Goal: Task Accomplishment & Management: Use online tool/utility

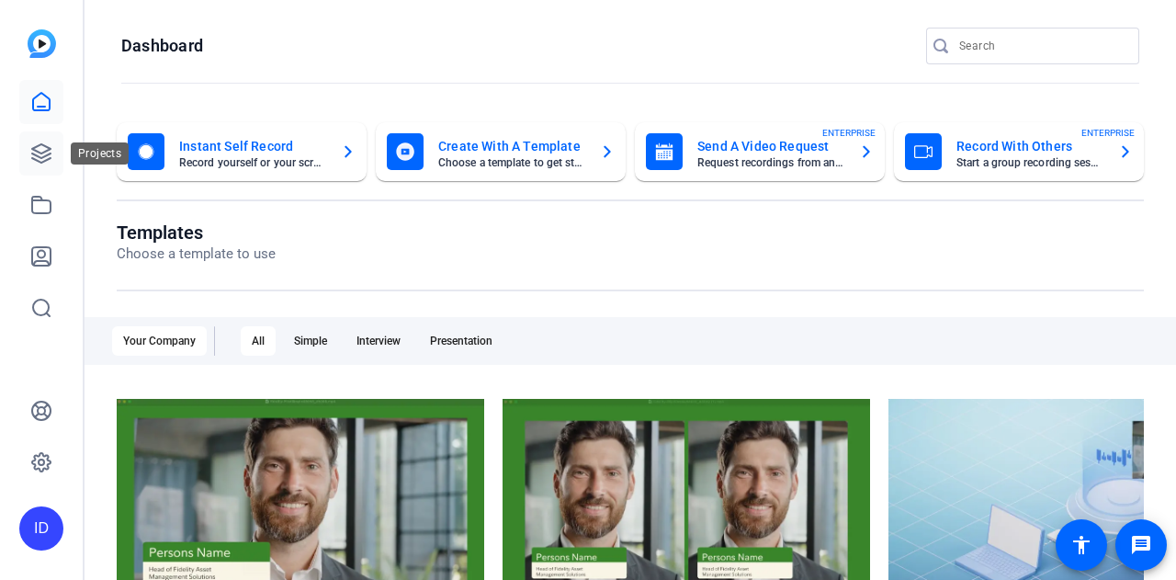
click html "OpenReel will be closed [DATE] - [DATE]-[DATE]. If you need any assistance, ple…"
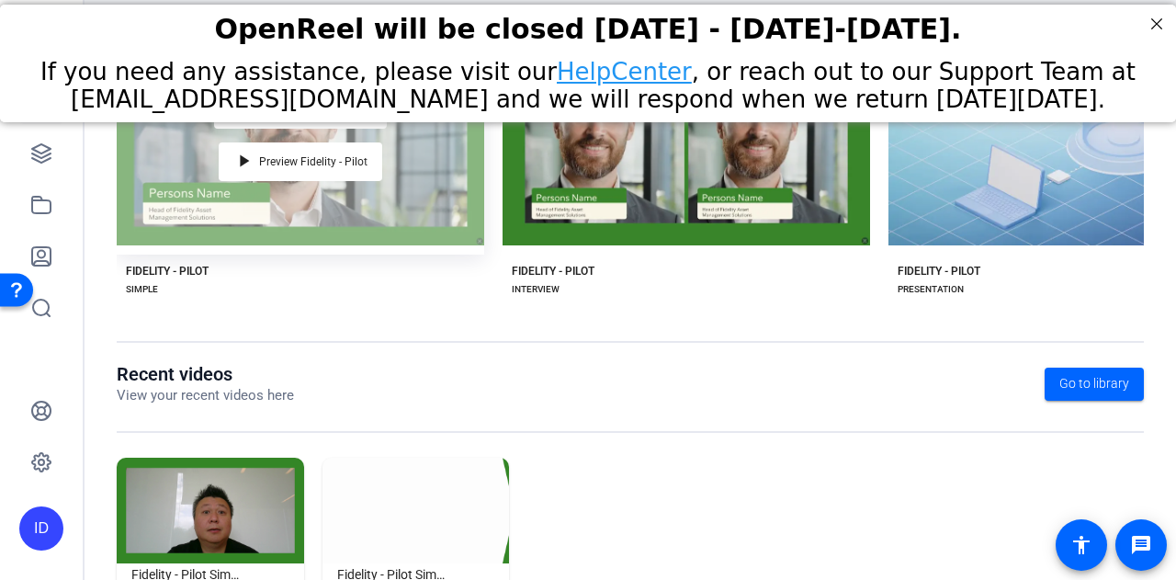
scroll to position [460, 0]
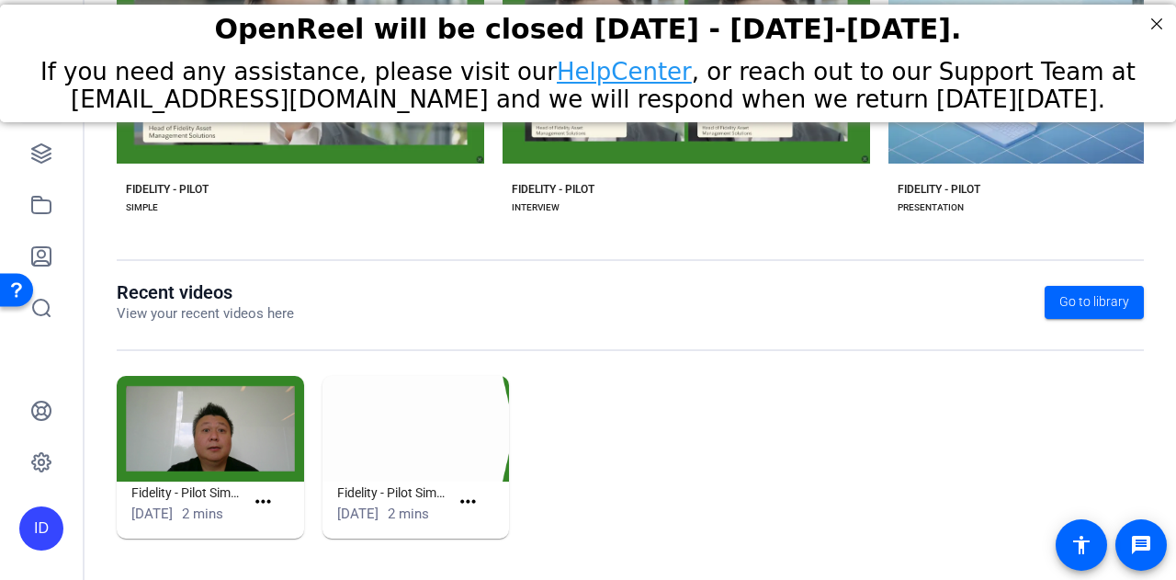
click at [231, 427] on img at bounding box center [210, 429] width 187 height 106
click at [196, 445] on img at bounding box center [210, 429] width 187 height 106
click at [172, 376] on img at bounding box center [210, 429] width 187 height 106
click at [200, 414] on img at bounding box center [210, 429] width 187 height 106
click at [203, 444] on img at bounding box center [210, 429] width 187 height 106
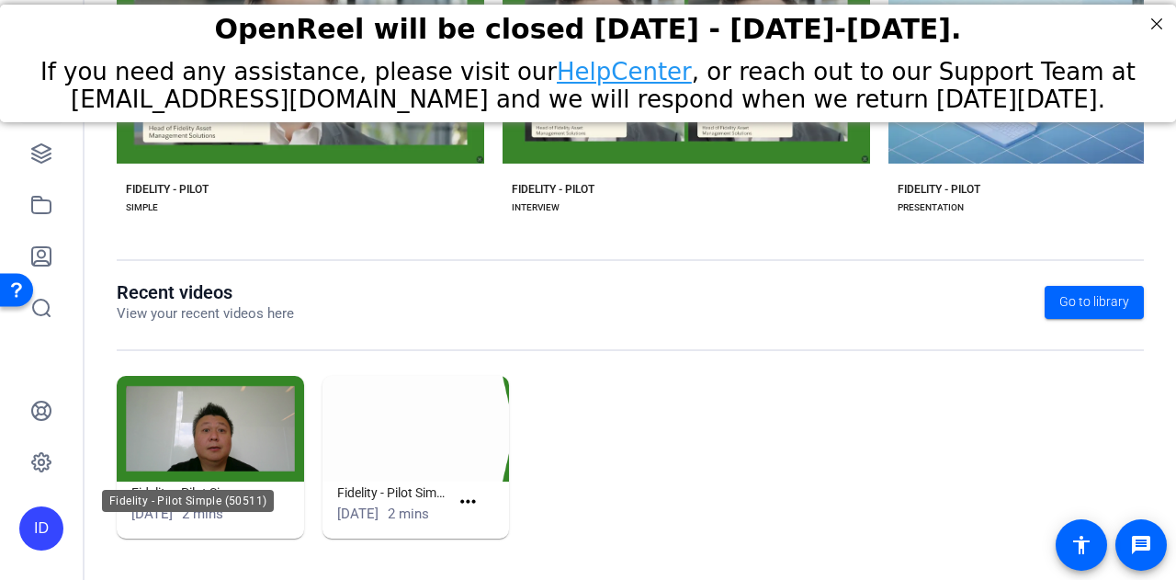
click at [255, 495] on div "Fidelity - Pilot Simple (50511)" at bounding box center [188, 501] width 172 height 22
click at [268, 495] on mat-icon "more_horiz" at bounding box center [263, 502] width 23 height 23
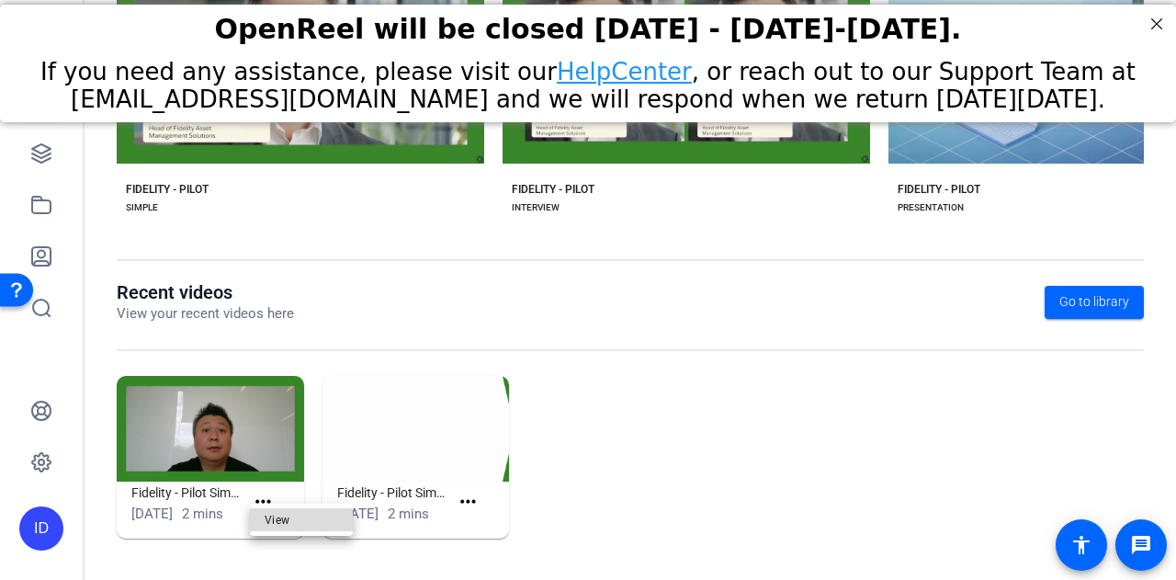
click at [279, 515] on span "View" at bounding box center [301, 519] width 73 height 22
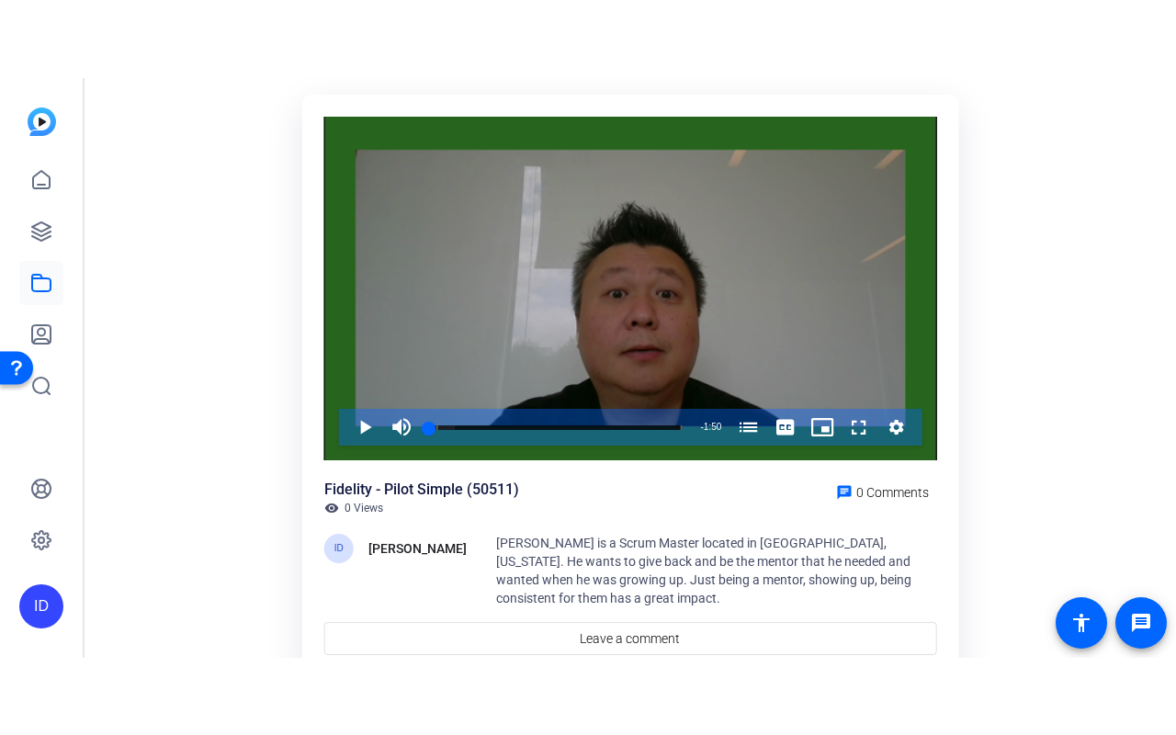
scroll to position [130, 0]
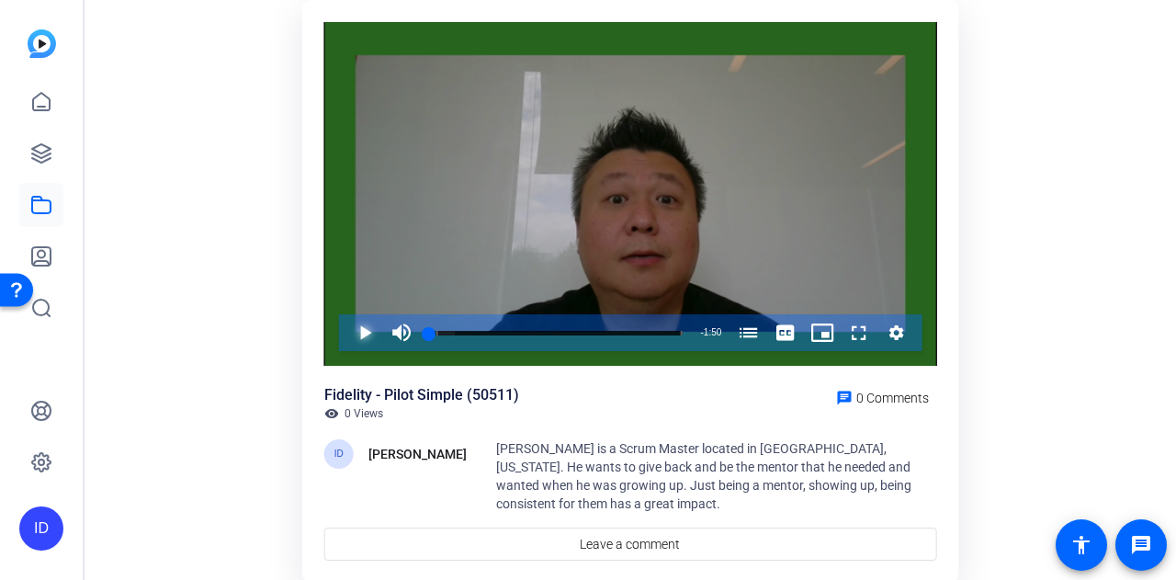
click at [346, 330] on span "Video Player" at bounding box center [346, 332] width 0 height 37
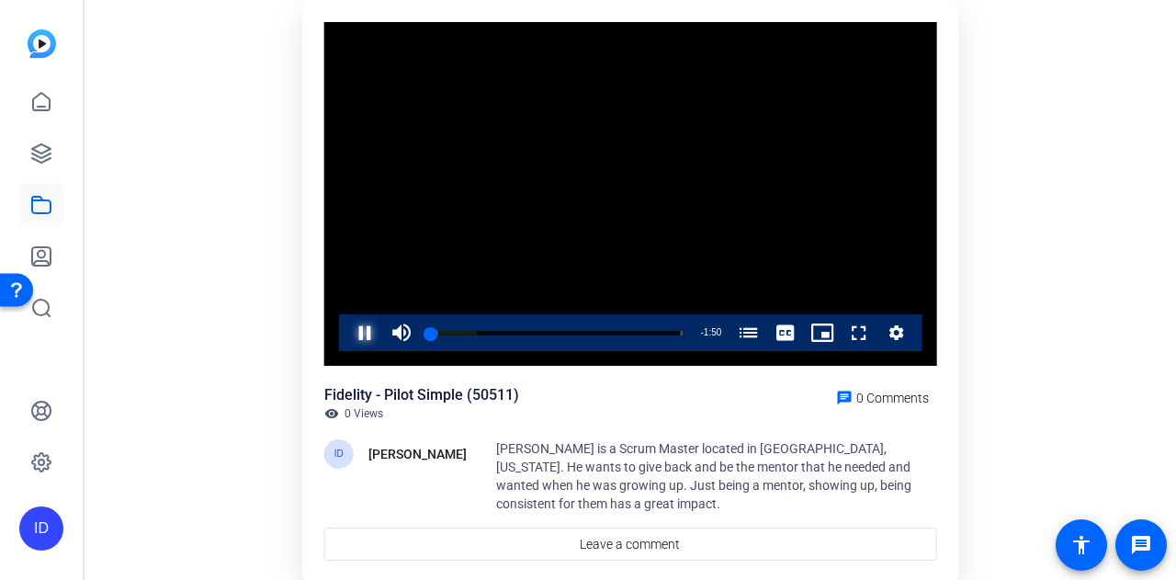
click at [346, 330] on span "Video Player" at bounding box center [346, 332] width 0 height 37
click at [841, 330] on span "Video Player" at bounding box center [841, 332] width 0 height 37
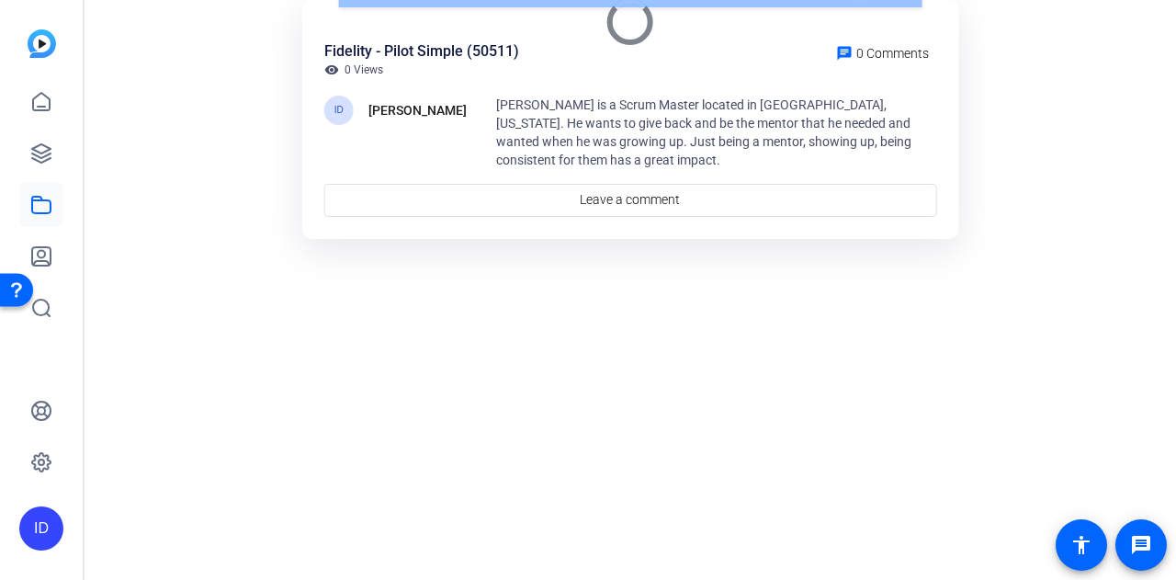
scroll to position [40, 0]
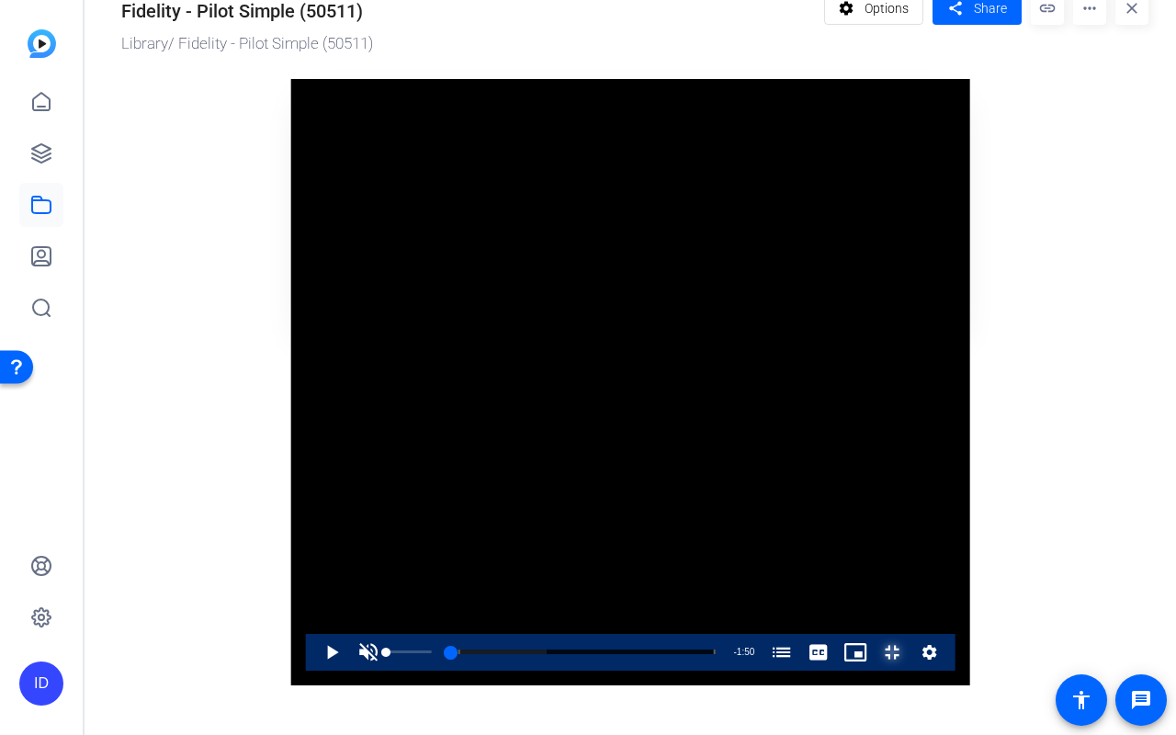
drag, startPoint x: 112, startPoint y: 701, endPoint x: 80, endPoint y: 701, distance: 32.2
click at [306, 579] on div "Play Unmute 0% Current Time 0:00 / Duration 1:50 Loaded : 36.25% 0:00 0:00 How …" at bounding box center [630, 652] width 649 height 37
click at [350, 579] on span "Video Player" at bounding box center [368, 652] width 37 height 37
click at [313, 579] on span "Video Player" at bounding box center [313, 652] width 0 height 37
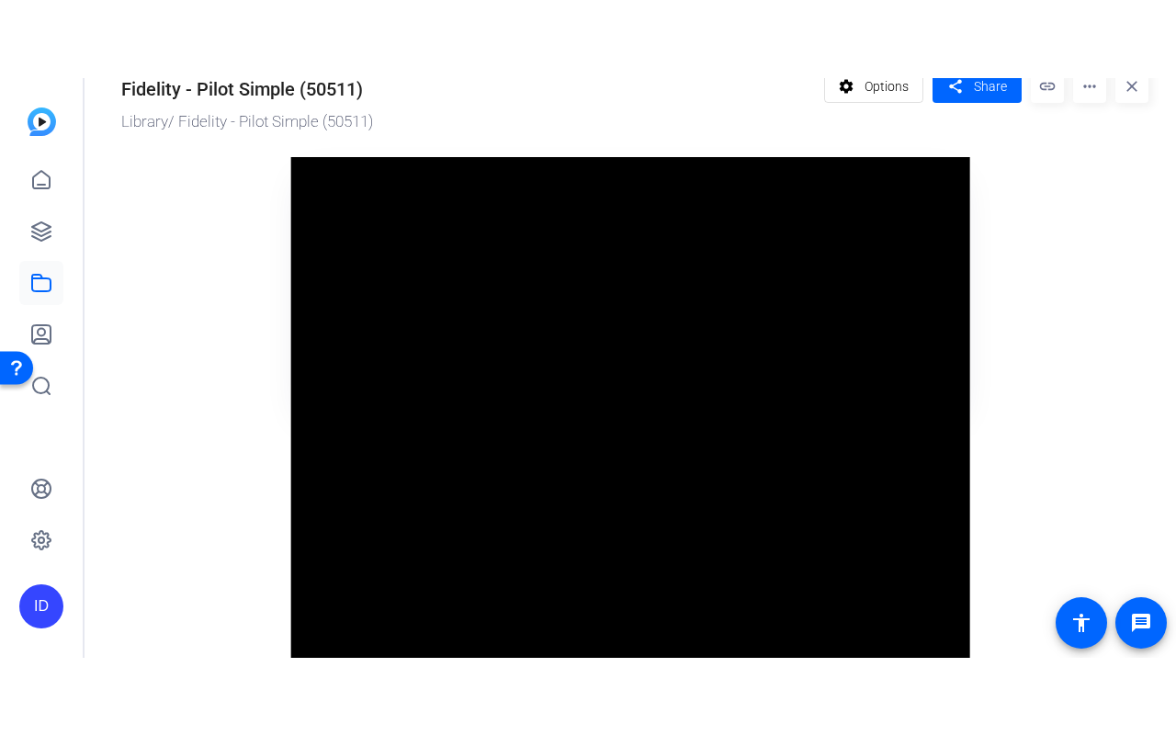
scroll to position [130, 0]
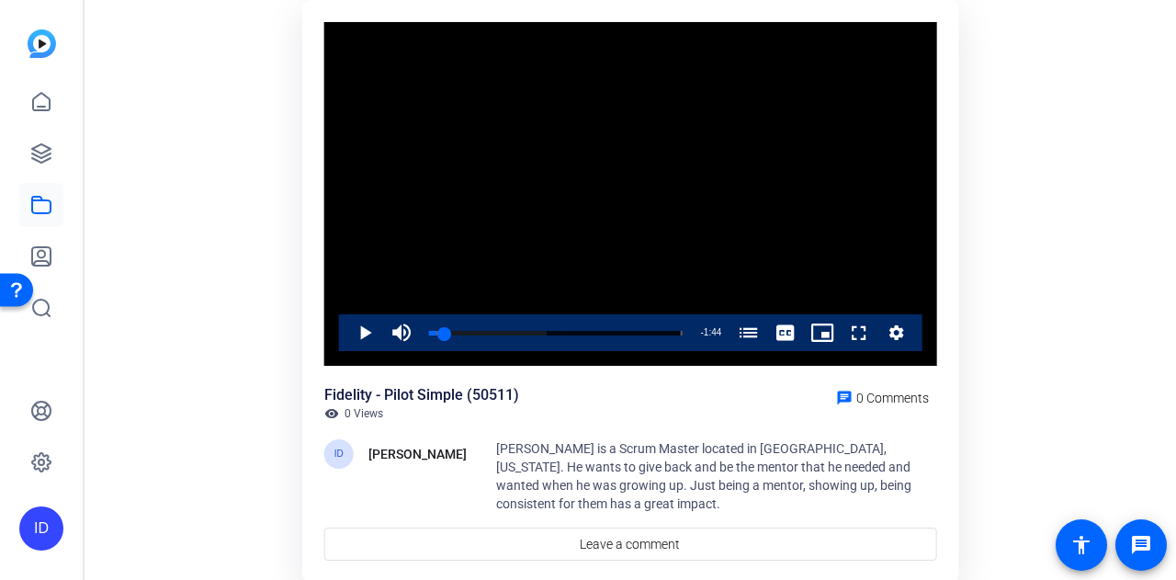
click at [765, 410] on div "Fidelity - Pilot Simple (50511) visibility 0 Views chat 0 Comments" at bounding box center [630, 402] width 613 height 37
click at [841, 333] on span "Video Player" at bounding box center [841, 332] width 0 height 37
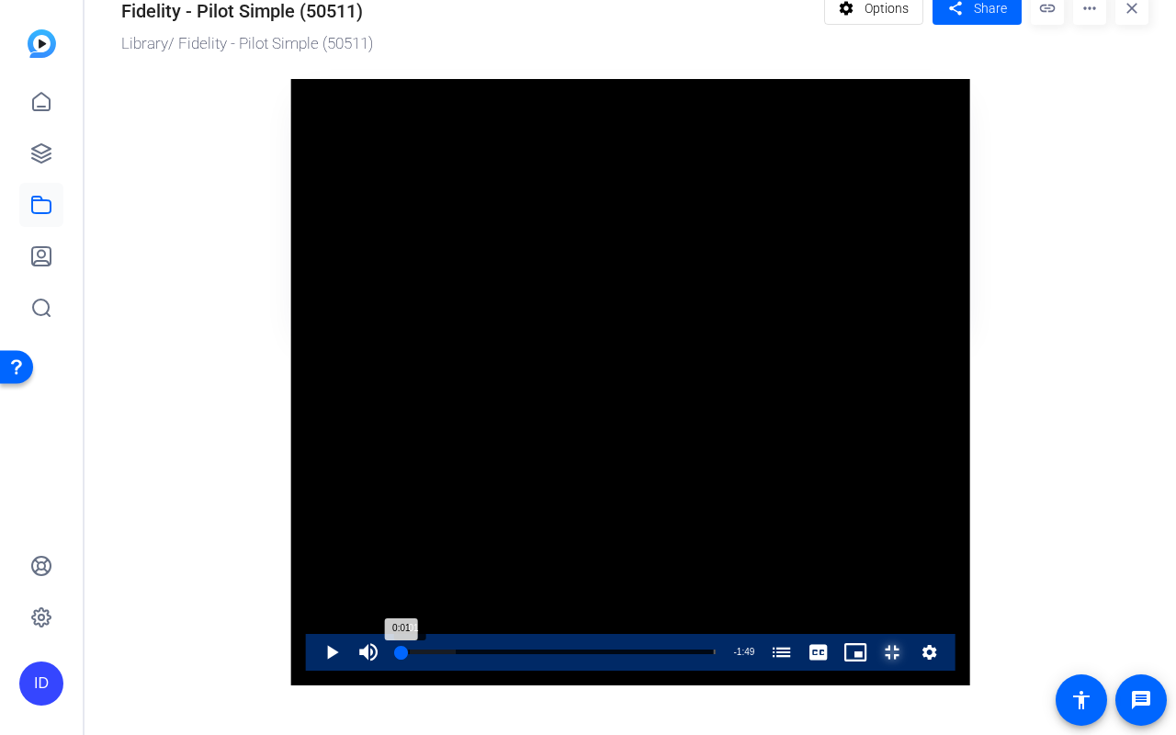
drag, startPoint x: 156, startPoint y: 701, endPoint x: 118, endPoint y: 699, distance: 38.6
click at [396, 579] on div "0:01" at bounding box center [399, 651] width 6 height 5
drag, startPoint x: 131, startPoint y: 704, endPoint x: 61, endPoint y: 702, distance: 70.8
click at [306, 579] on div "Play Unmute 0% Current Time 0:00 / Duration 1:50 Loaded : 36.25% 0:00 0:00 How …" at bounding box center [630, 652] width 649 height 37
drag, startPoint x: 105, startPoint y: 701, endPoint x: 144, endPoint y: 702, distance: 39.5
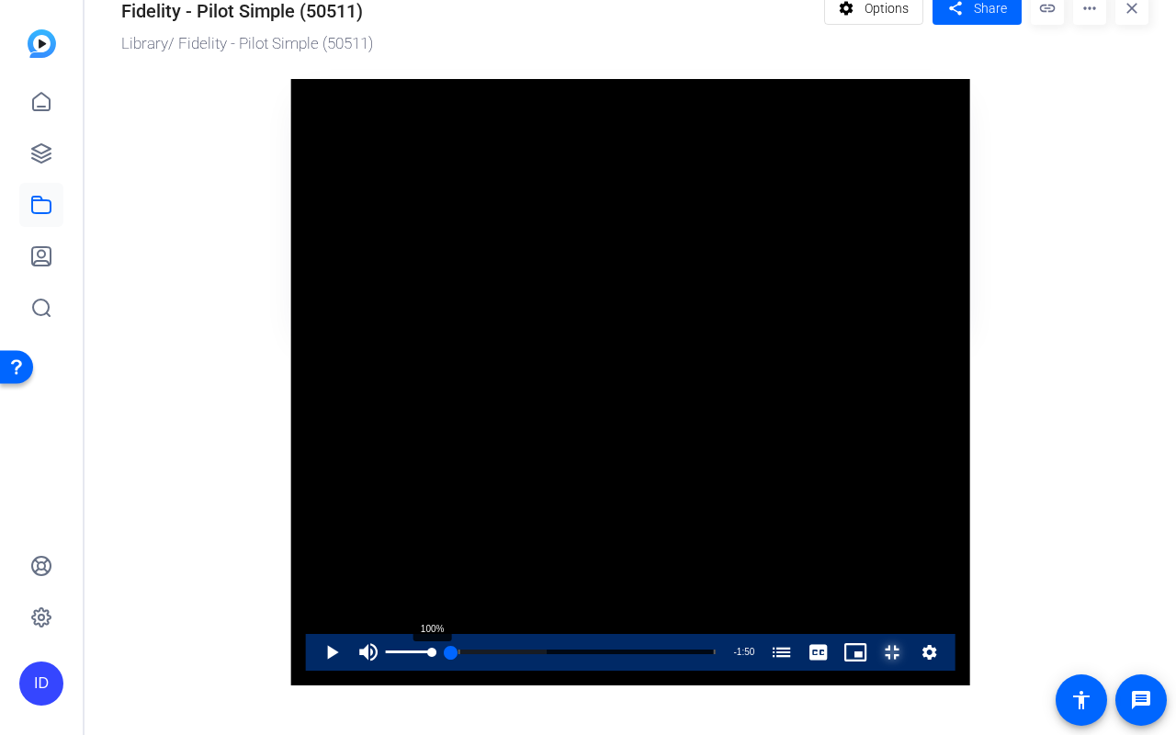
click at [386, 579] on div "100%" at bounding box center [409, 651] width 46 height 3
click at [313, 579] on span "Video Player" at bounding box center [313, 652] width 0 height 37
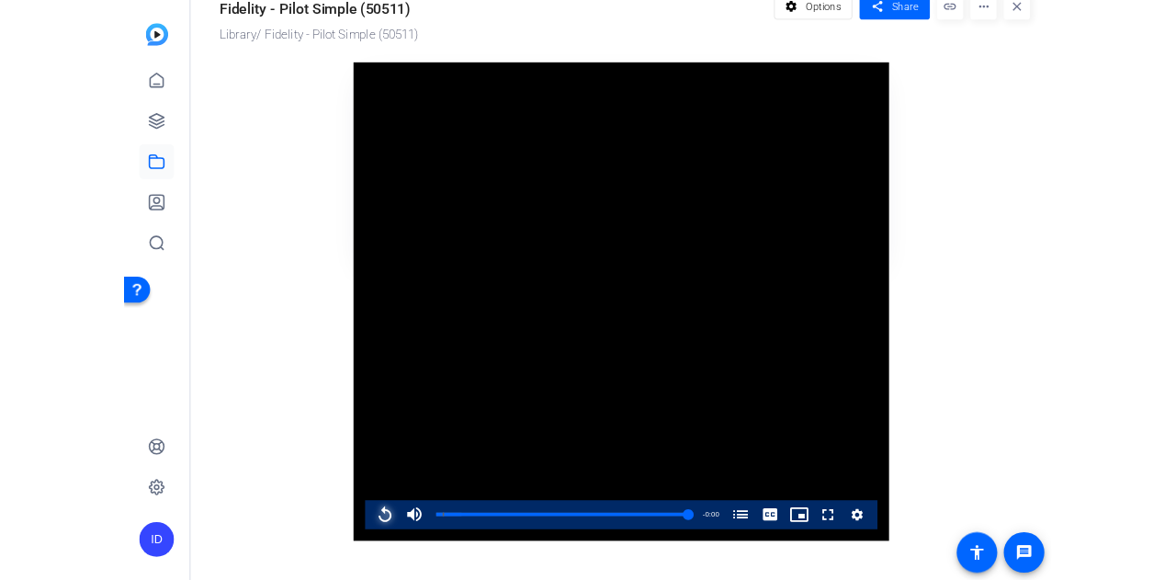
scroll to position [130, 0]
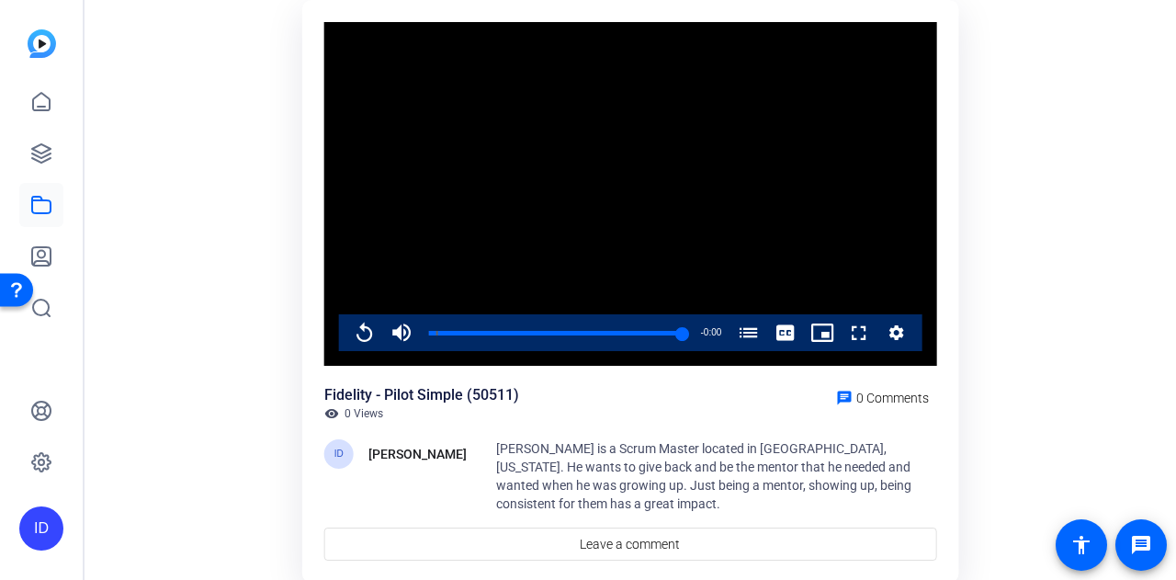
click at [612, 210] on video "Video Player" at bounding box center [630, 194] width 613 height 344
click at [459, 280] on video "Video Player" at bounding box center [630, 194] width 613 height 344
click at [346, 331] on span "Video Player" at bounding box center [346, 332] width 0 height 37
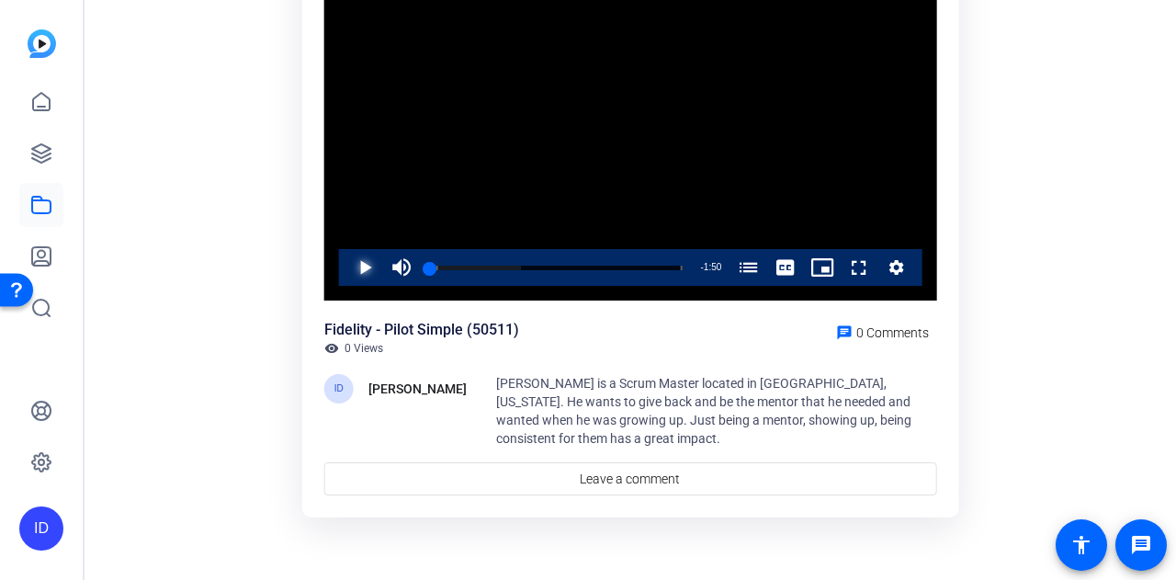
scroll to position [0, 0]
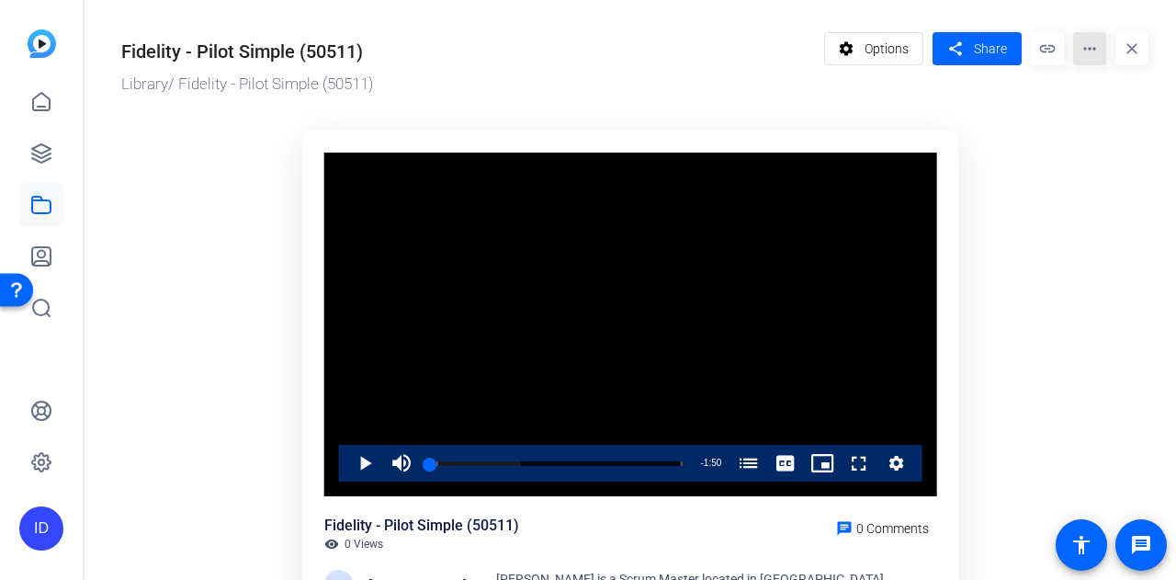
click at [1086, 41] on mat-icon "more_horiz" at bounding box center [1089, 48] width 33 height 33
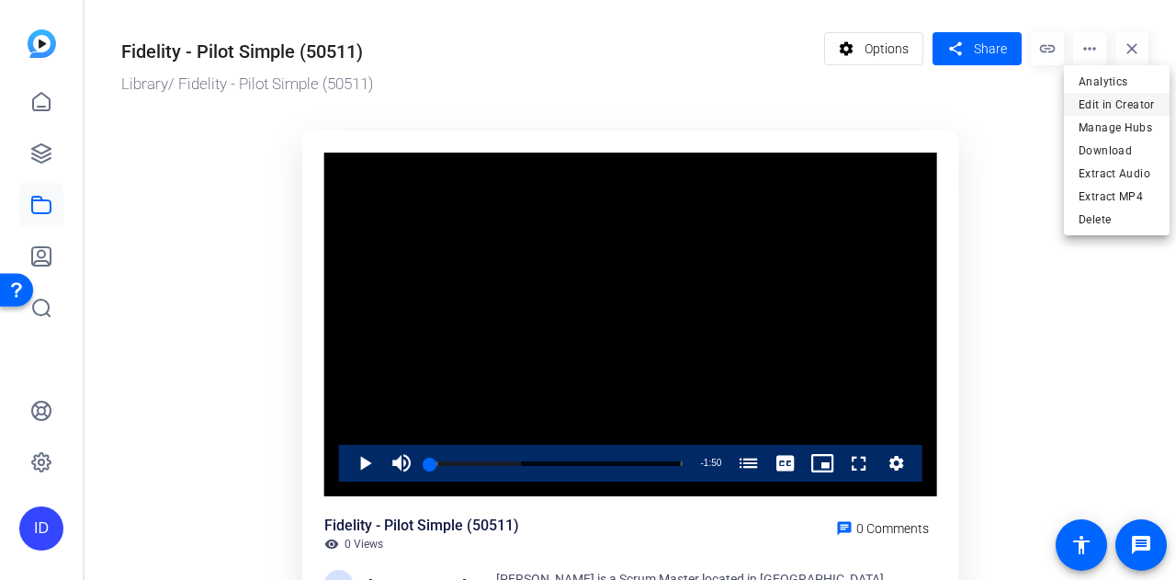
click at [1091, 106] on span "Edit in Creator" at bounding box center [1116, 105] width 76 height 22
